Goal: Task Accomplishment & Management: Manage account settings

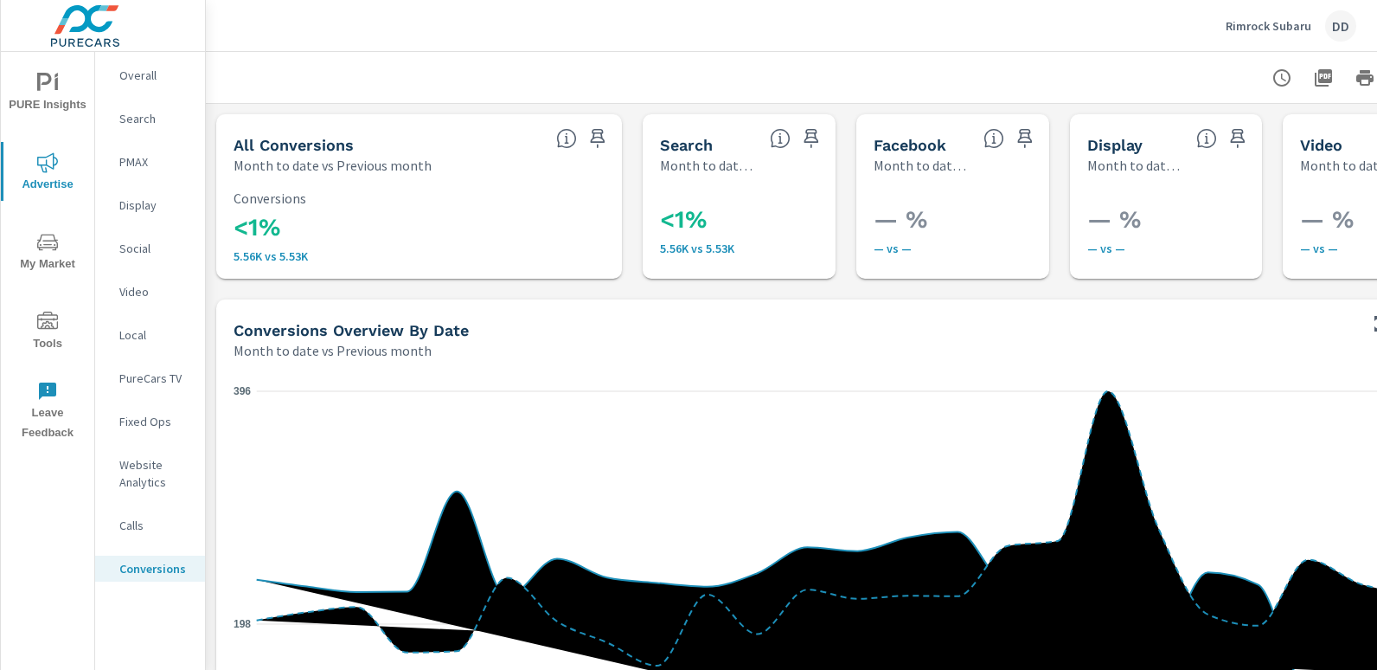
scroll to position [275, 0]
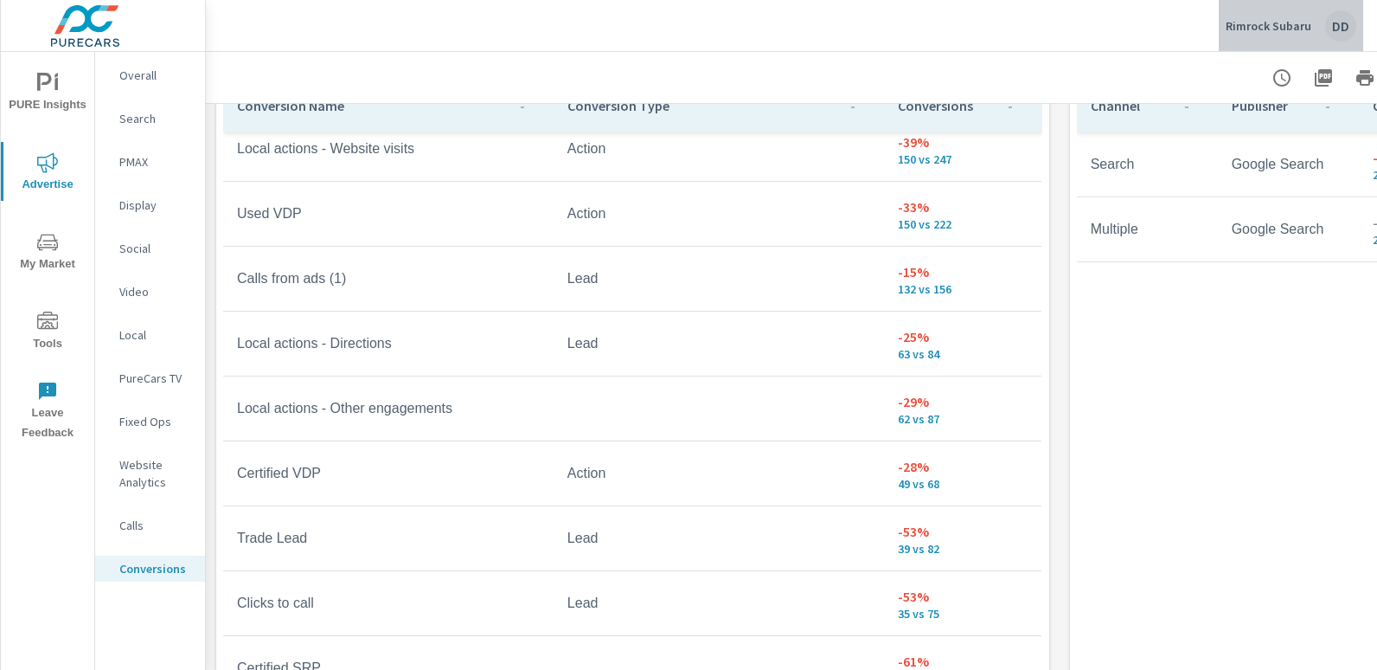
click at [1349, 23] on div "DD" at bounding box center [1340, 25] width 31 height 31
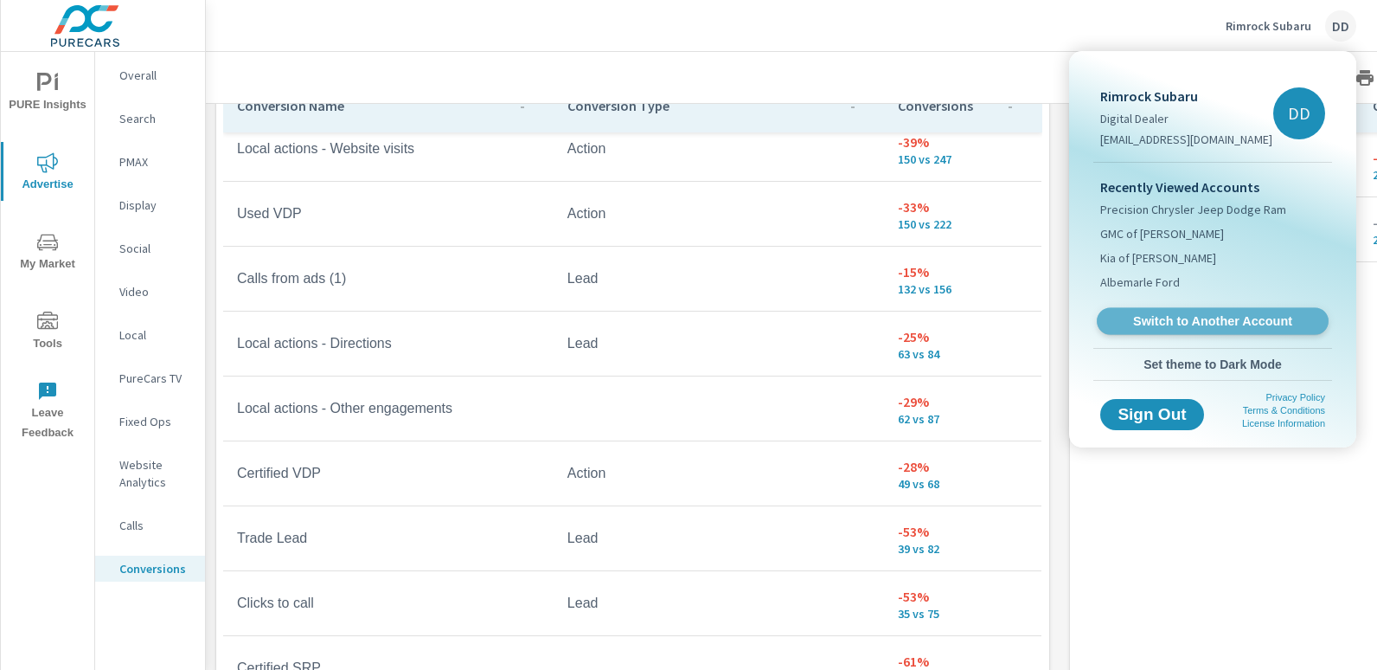
click at [1222, 317] on span "Switch to Another Account" at bounding box center [1212, 321] width 212 height 16
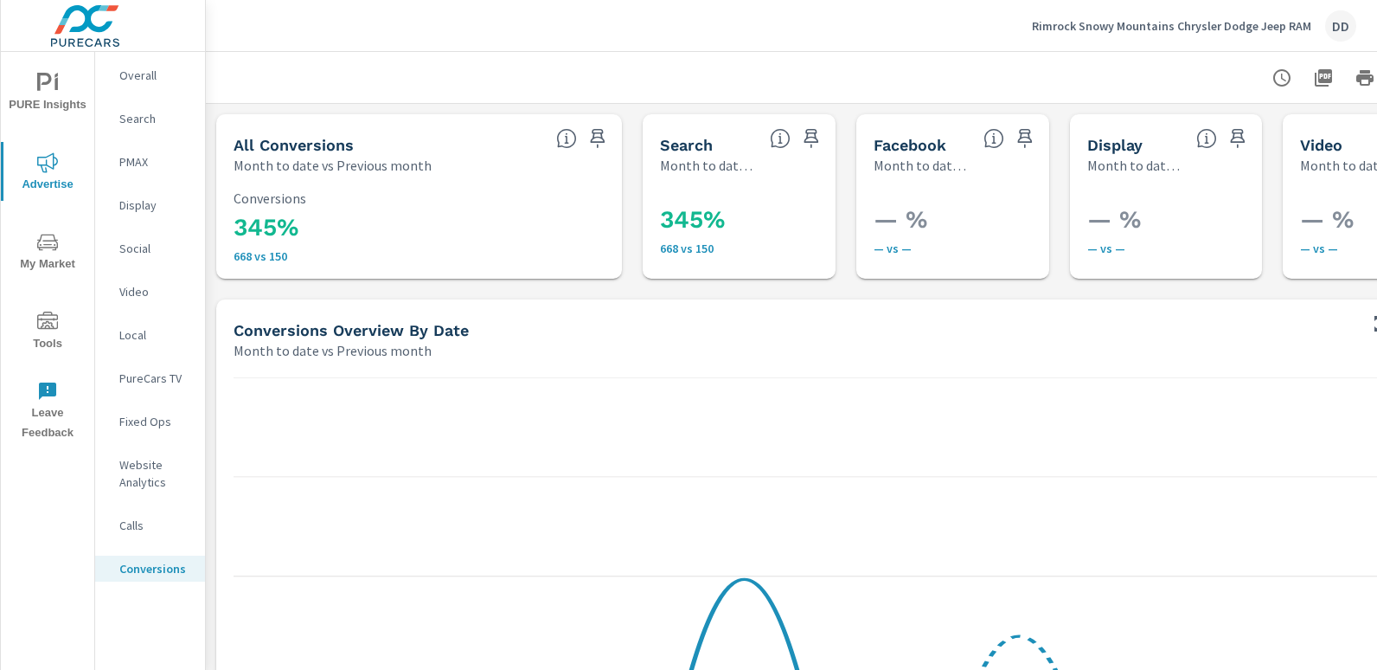
scroll to position [0, 122]
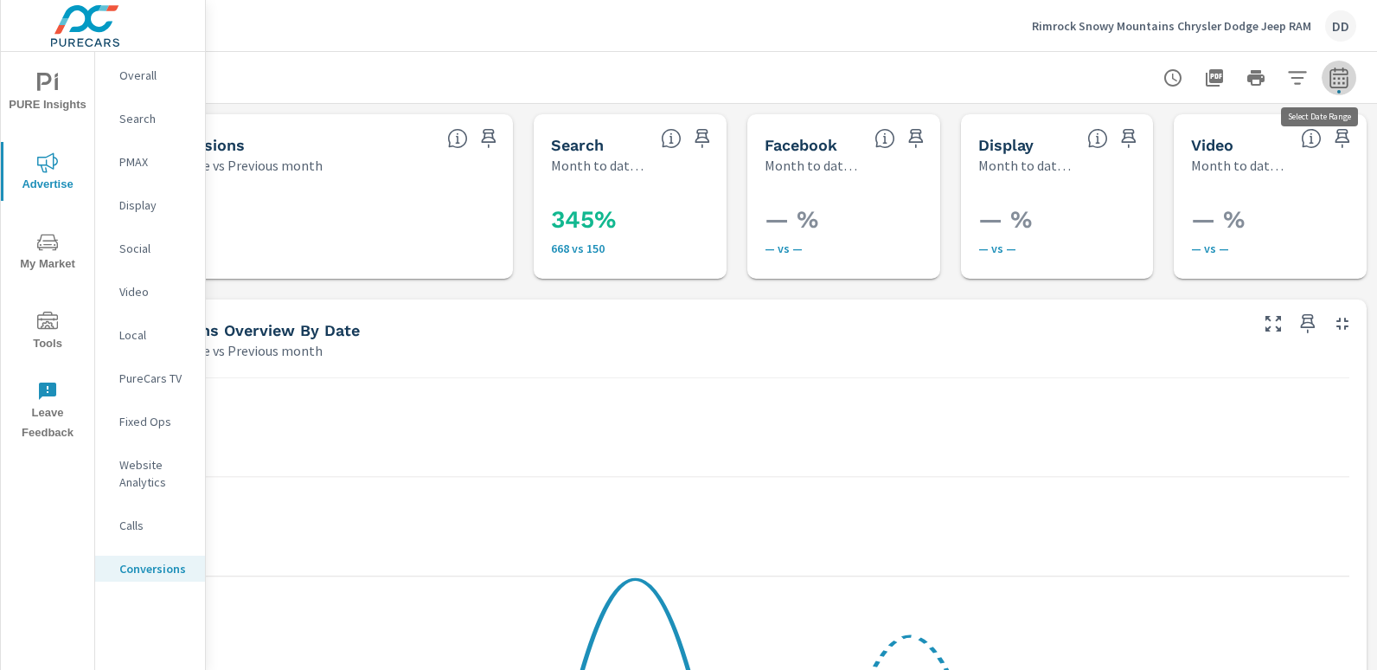
click at [1329, 94] on button "button" at bounding box center [1339, 78] width 35 height 35
select select "Month to date"
select select "Previous month"
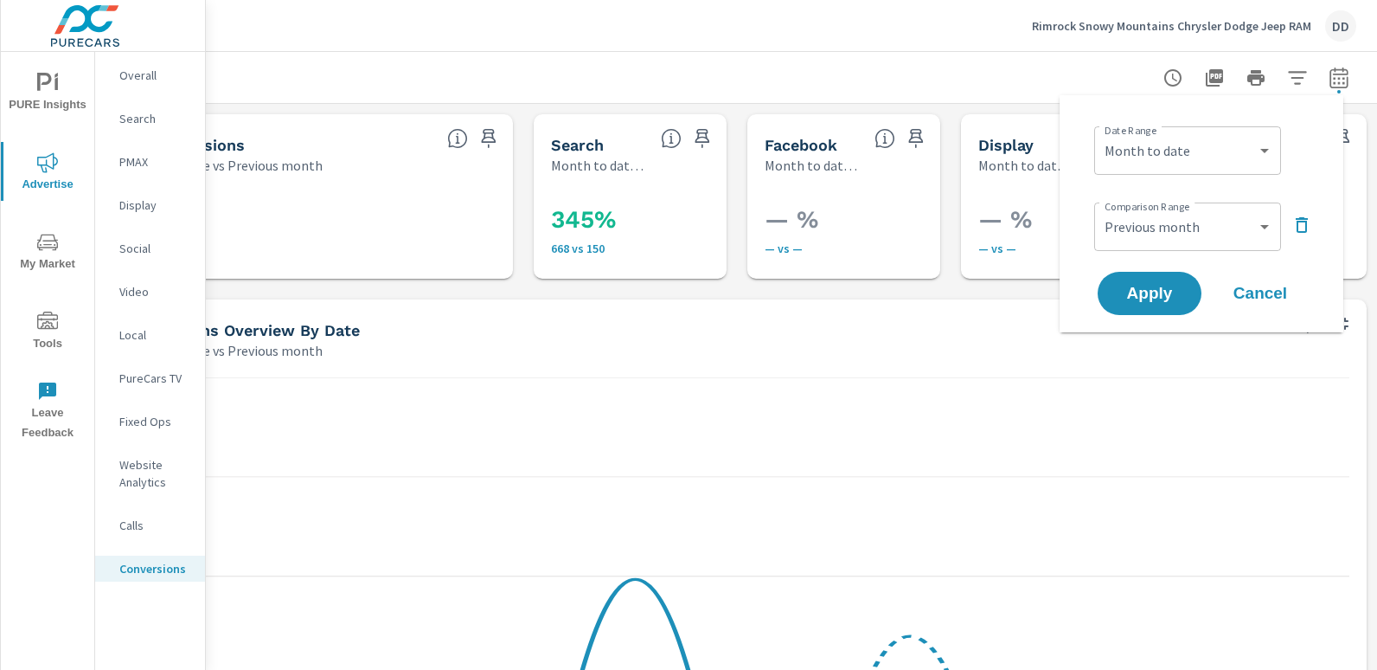
click at [761, 86] on div at bounding box center [737, 77] width 1239 height 51
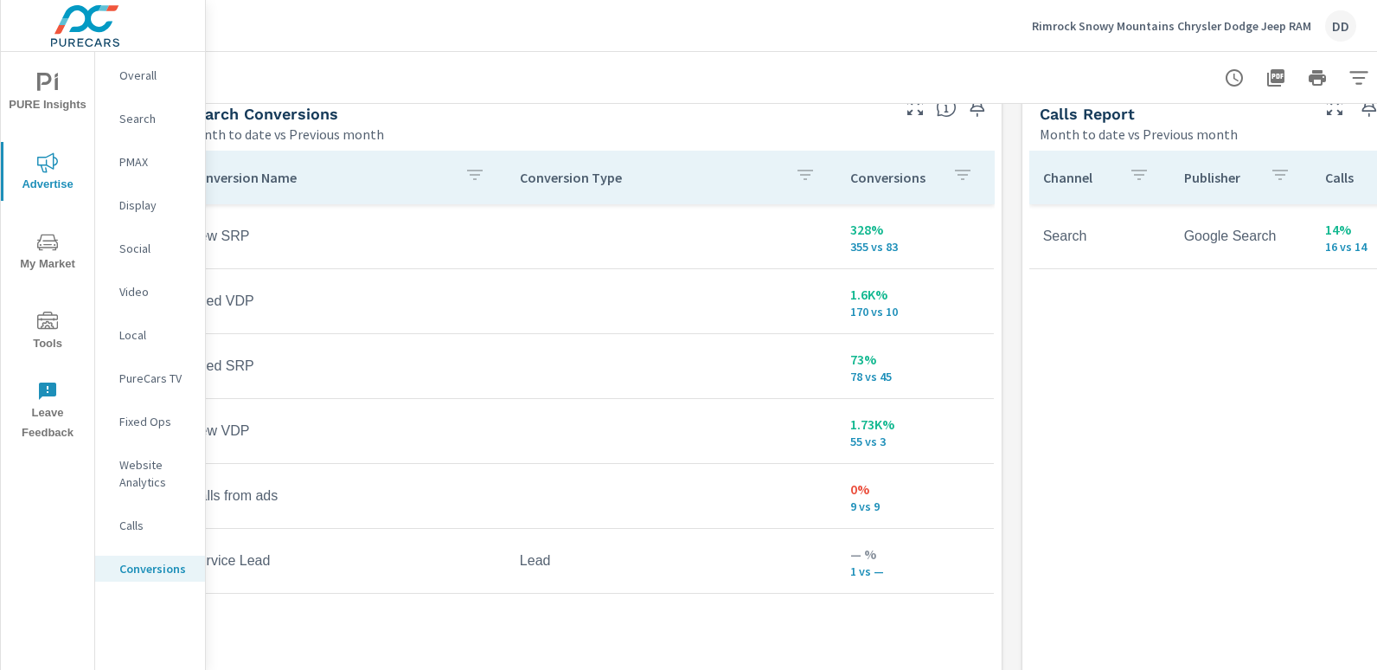
scroll to position [957, 0]
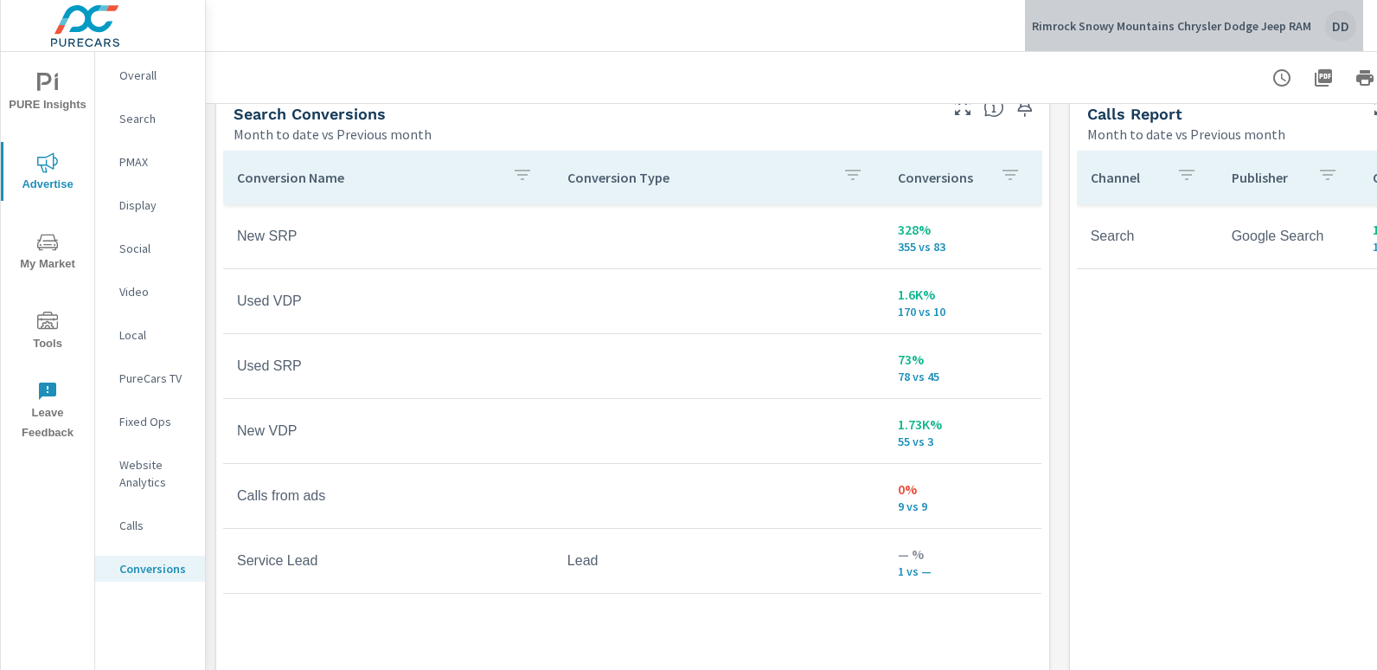
click at [1333, 17] on div "DD" at bounding box center [1340, 25] width 31 height 31
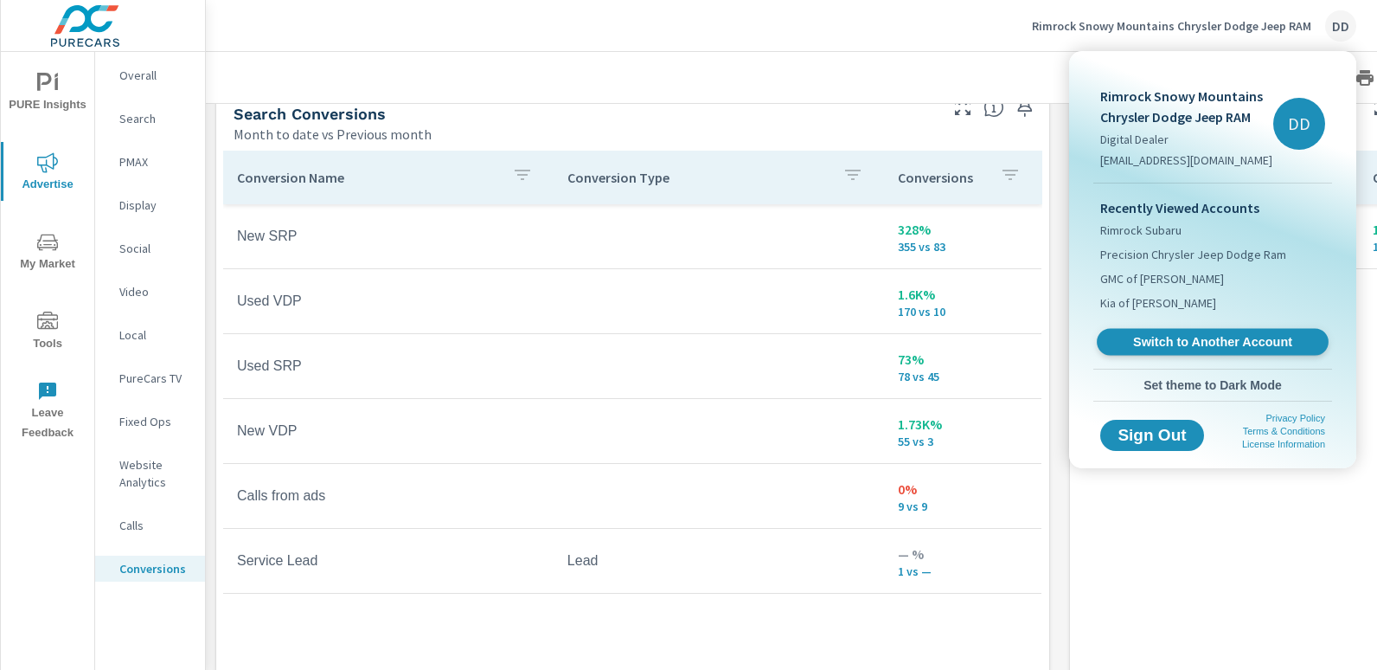
click at [1196, 338] on span "Switch to Another Account" at bounding box center [1212, 342] width 212 height 16
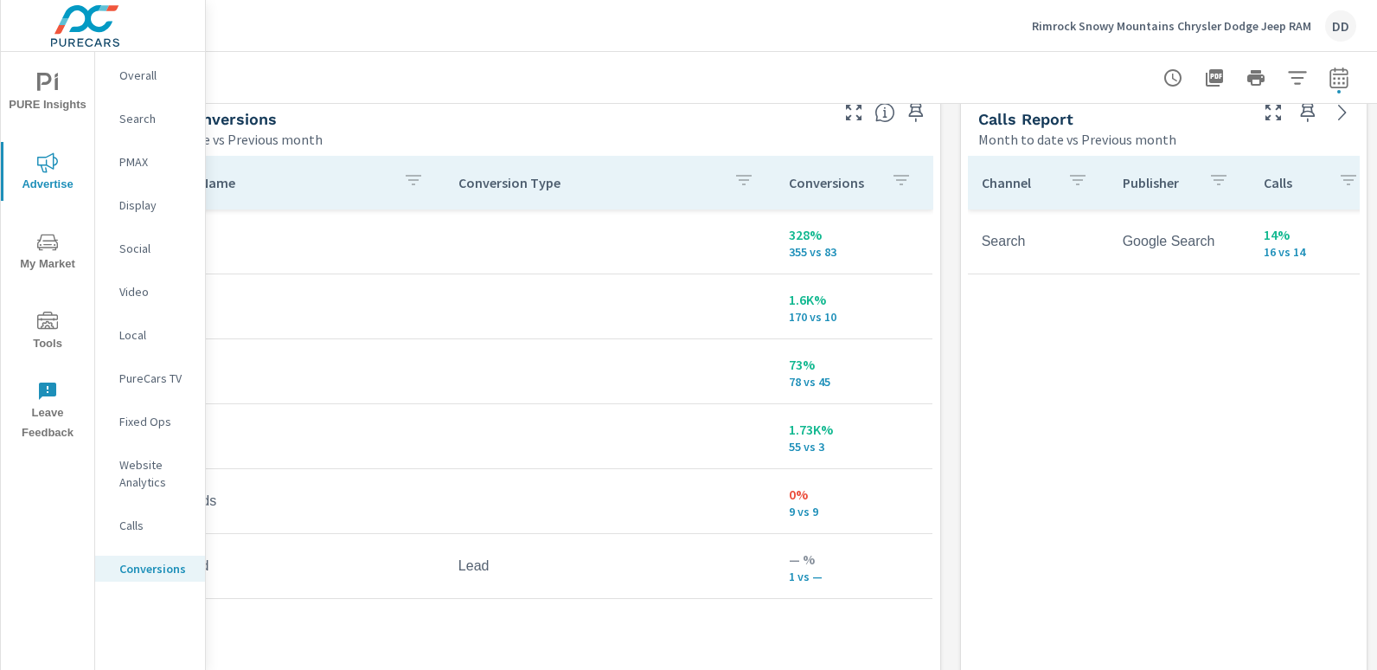
scroll to position [952, 0]
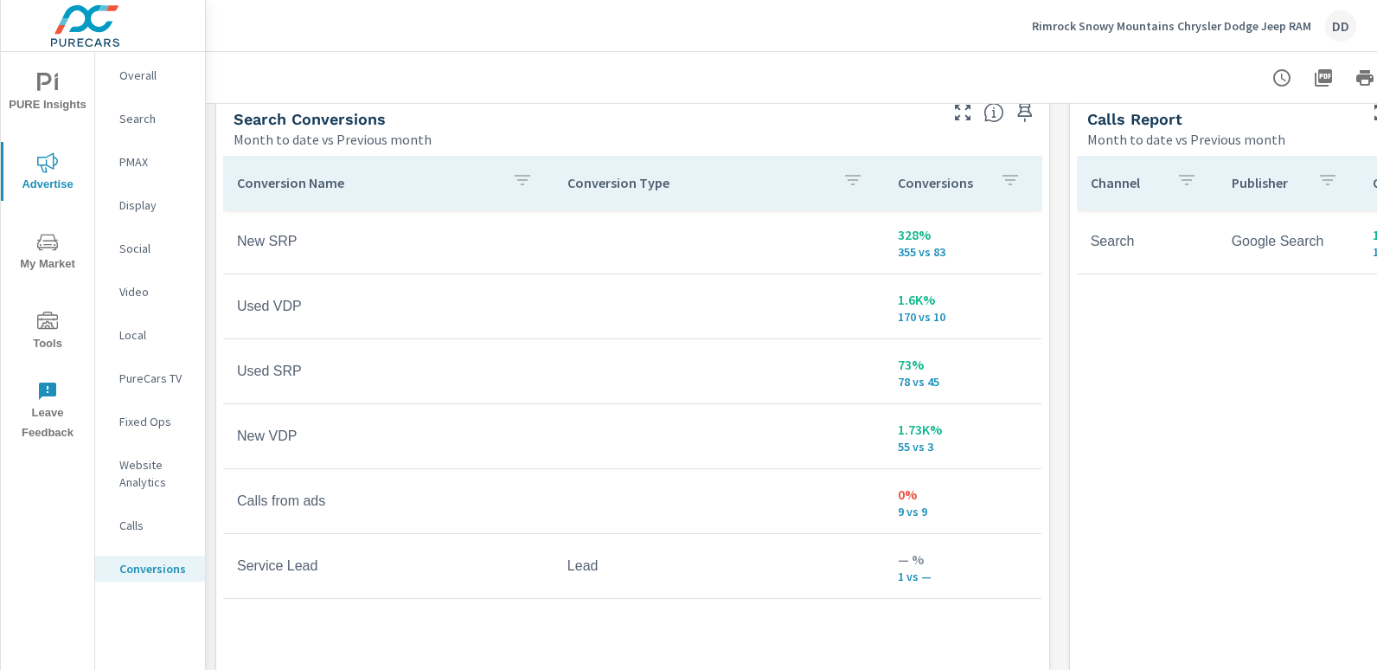
click at [1348, 35] on div "DD" at bounding box center [1340, 25] width 31 height 31
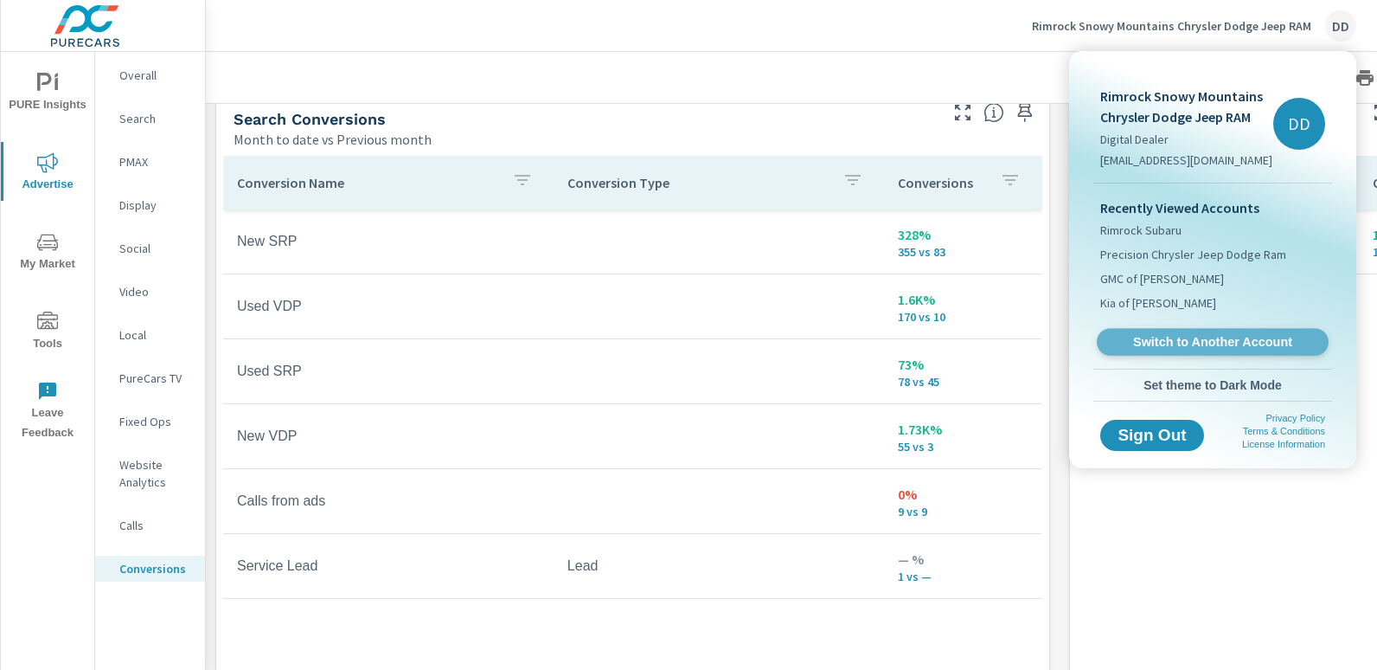
click at [1158, 330] on link "Switch to Another Account" at bounding box center [1213, 342] width 232 height 27
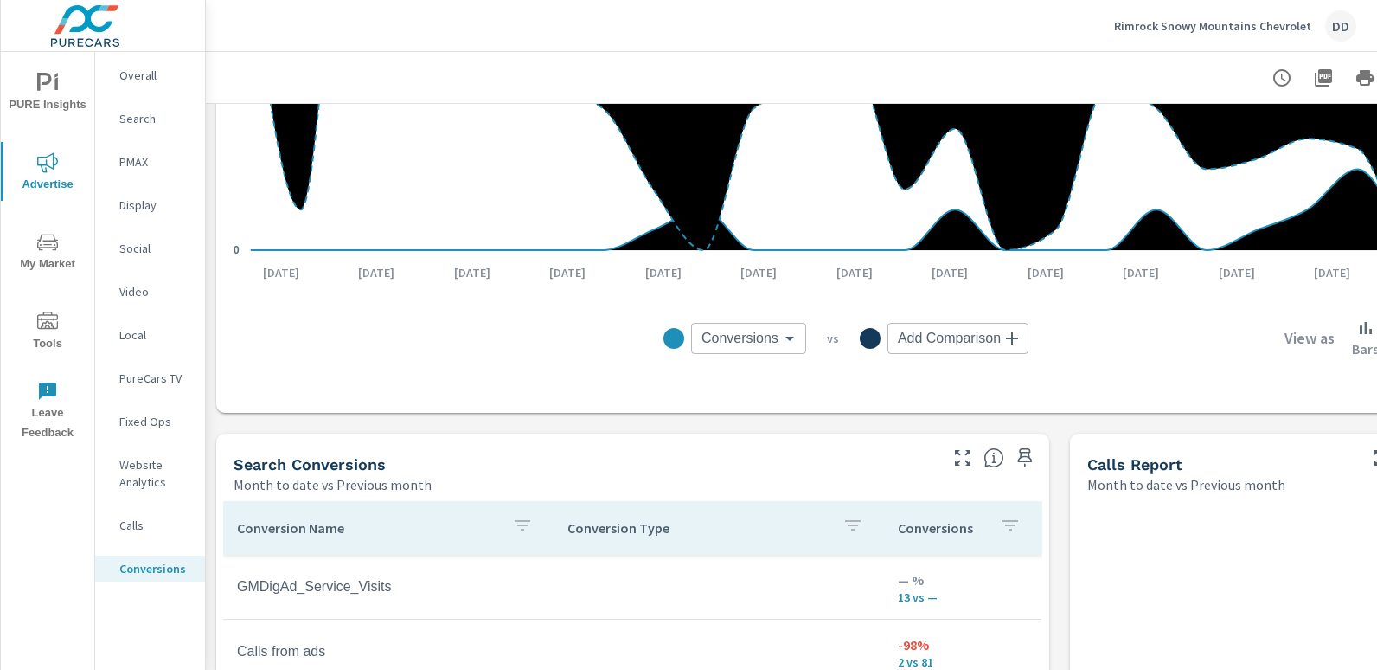
scroll to position [426, 0]
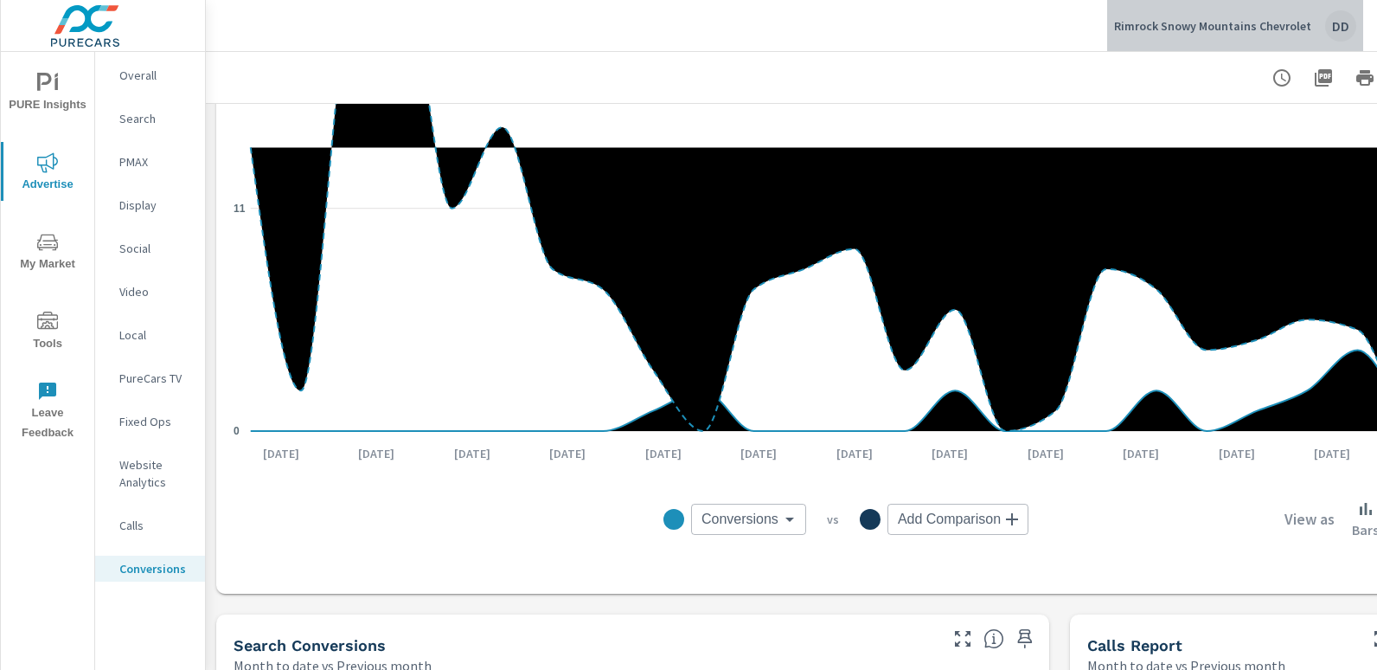
click at [1332, 26] on div "DD" at bounding box center [1340, 25] width 31 height 31
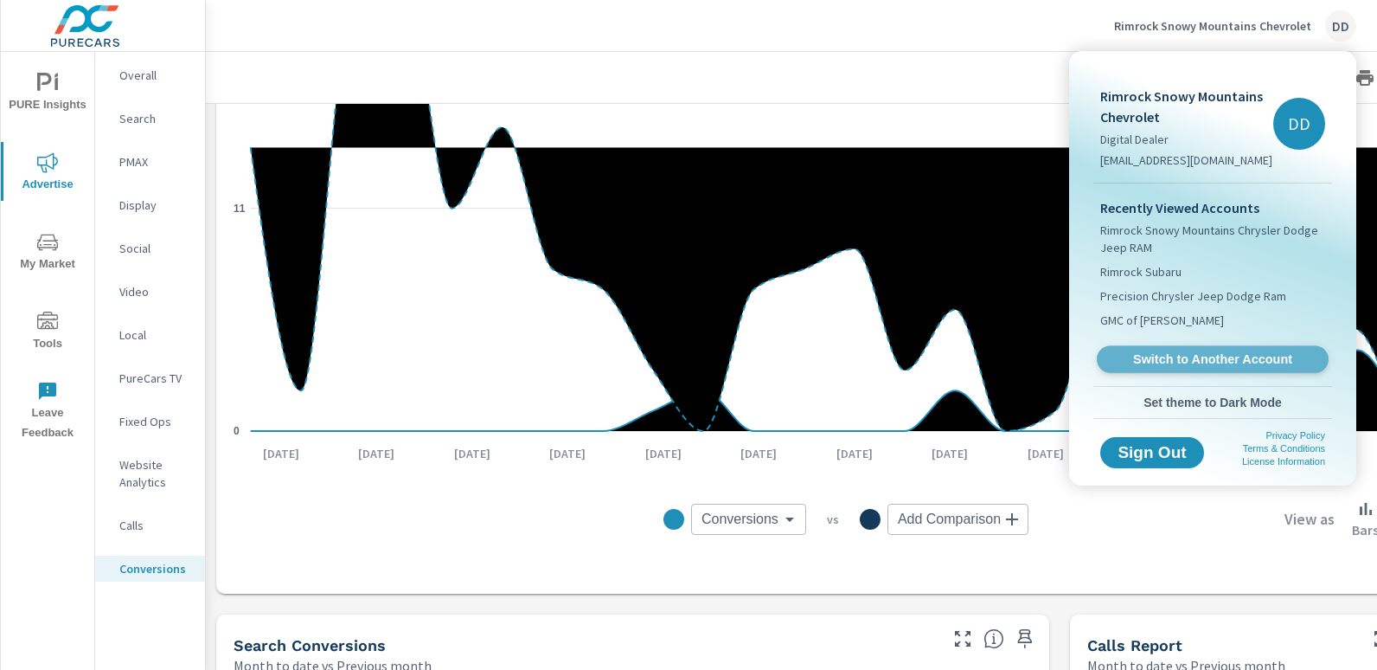
click at [1177, 351] on span "Switch to Another Account" at bounding box center [1212, 359] width 212 height 16
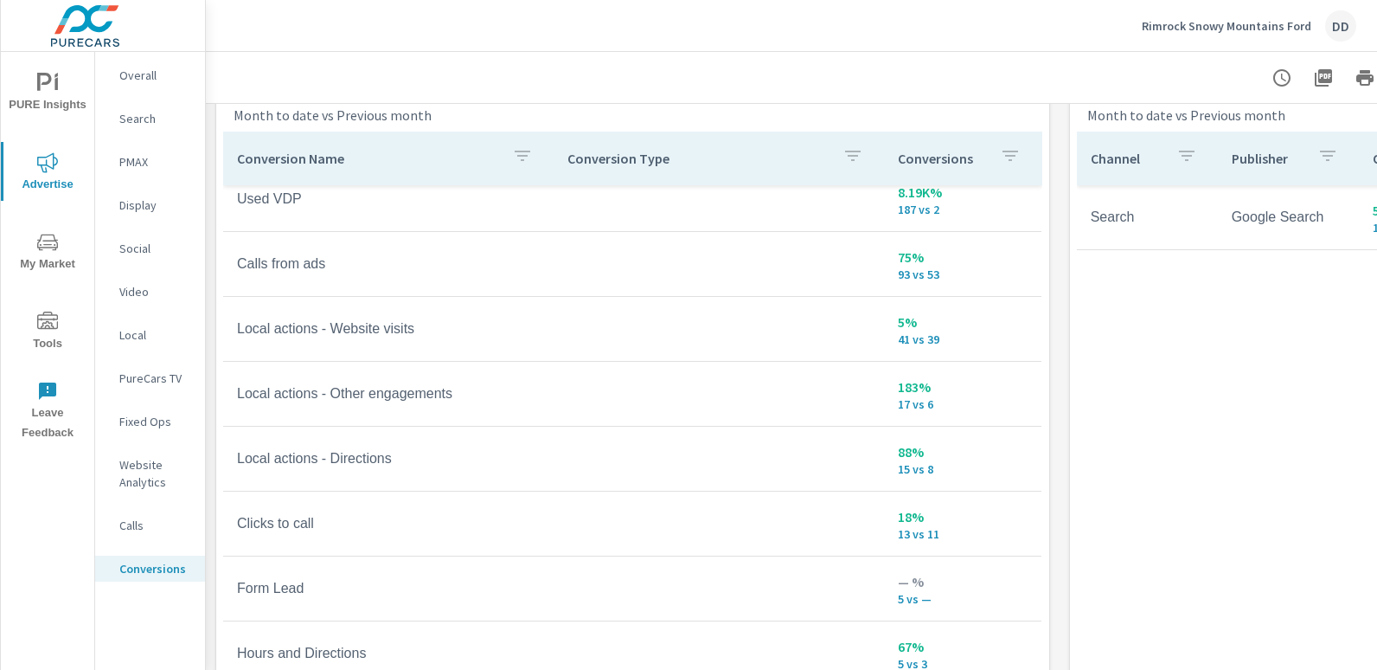
scroll to position [972, 0]
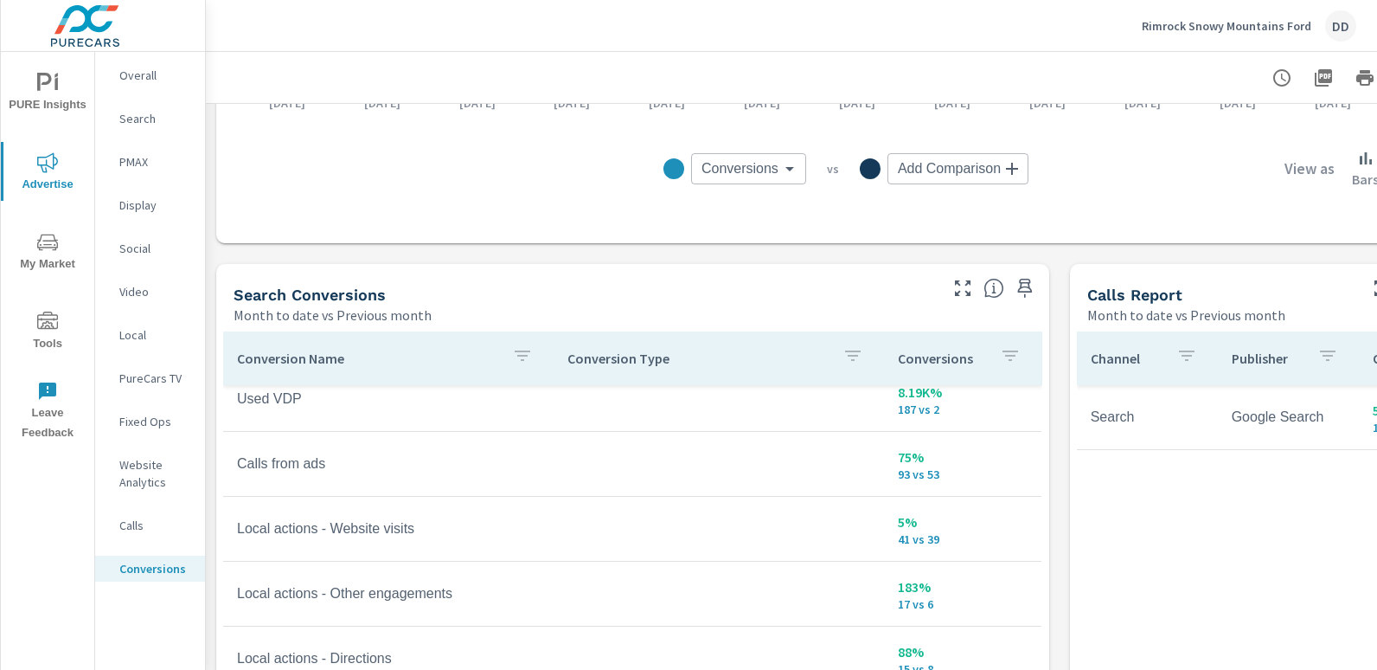
scroll to position [776, 122]
